Goal: Navigation & Orientation: Find specific page/section

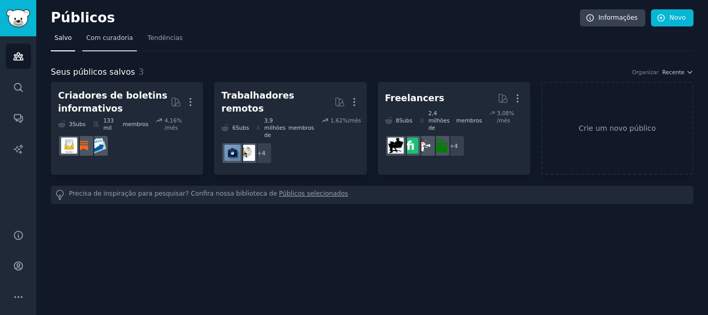
click at [100, 34] on font "Com curadoria" at bounding box center [109, 37] width 47 height 7
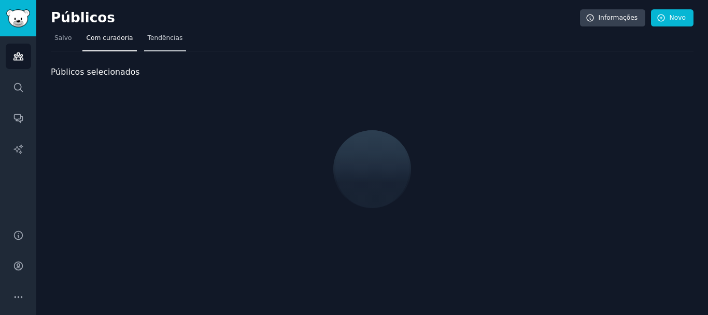
click at [153, 35] on font "Tendências" at bounding box center [165, 37] width 35 height 7
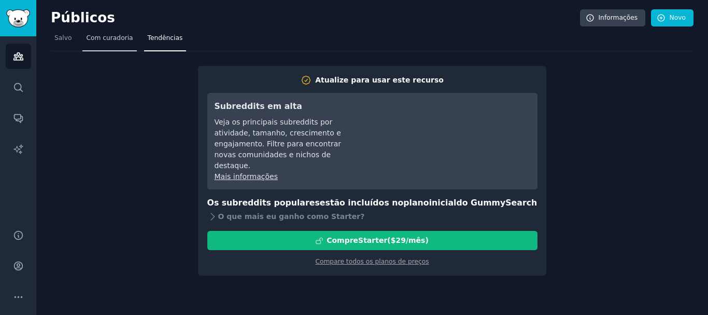
click at [121, 34] on font "Com curadoria" at bounding box center [109, 37] width 47 height 7
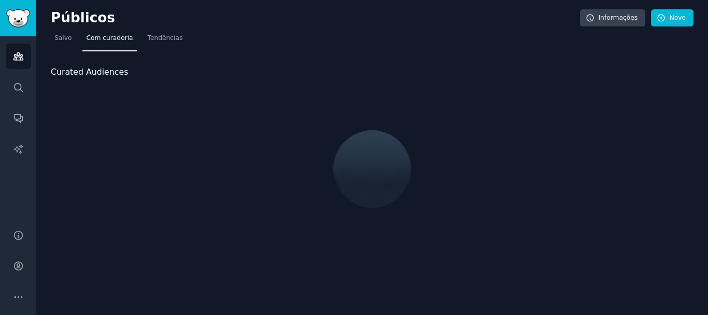
click at [75, 30] on nav "Salvo Com curadoria Tendências" at bounding box center [372, 40] width 643 height 21
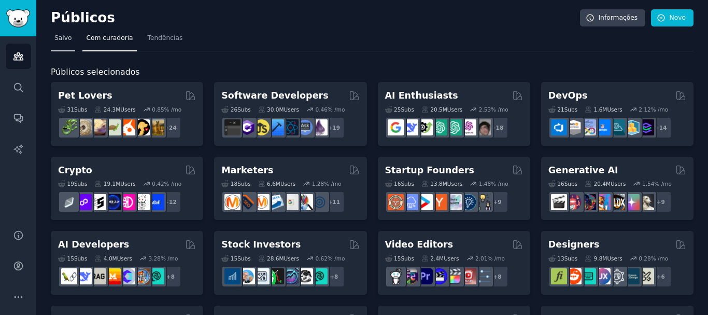
click at [65, 36] on font "Salvo" at bounding box center [62, 37] width 17 height 7
